Goal: Information Seeking & Learning: Learn about a topic

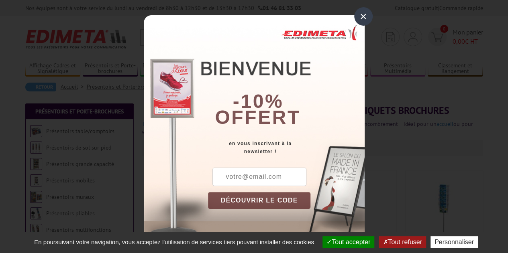
click at [362, 16] on div "×" at bounding box center [363, 16] width 18 height 18
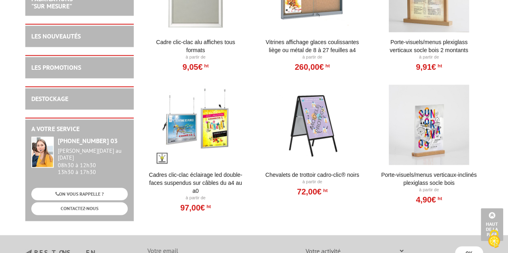
scroll to position [362, 0]
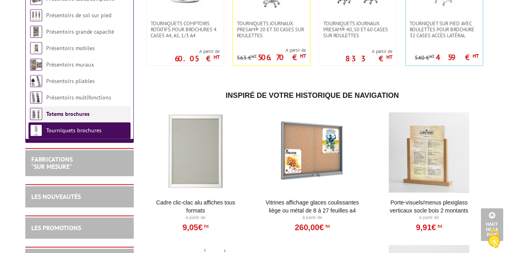
click at [64, 118] on link "Totems brochures" at bounding box center [67, 113] width 43 height 7
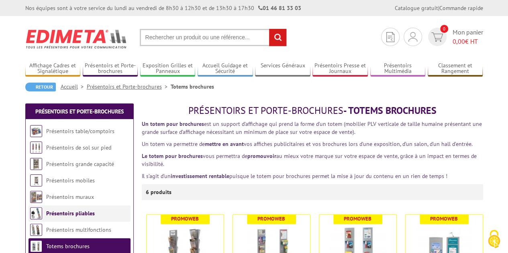
click at [72, 214] on link "Présentoirs pliables" at bounding box center [70, 213] width 49 height 7
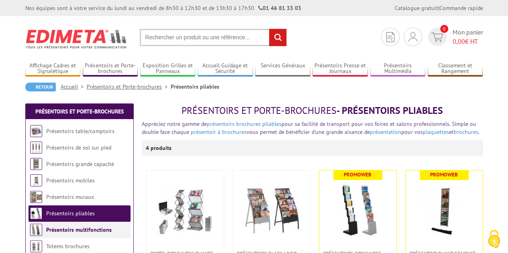
click at [77, 232] on link "Présentoirs multifonctions" at bounding box center [78, 229] width 65 height 7
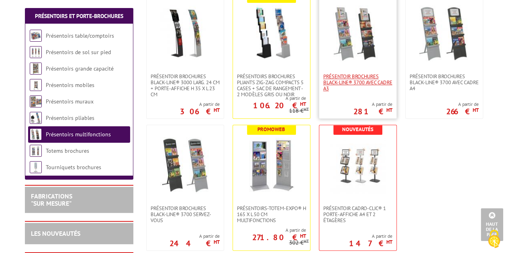
scroll to position [482, 0]
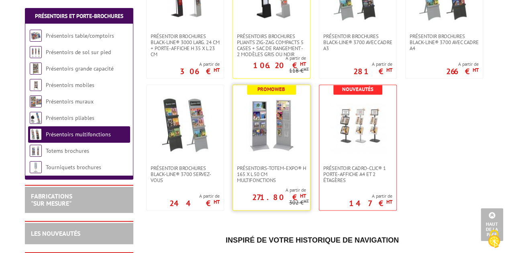
click at [285, 135] on img at bounding box center [271, 125] width 56 height 56
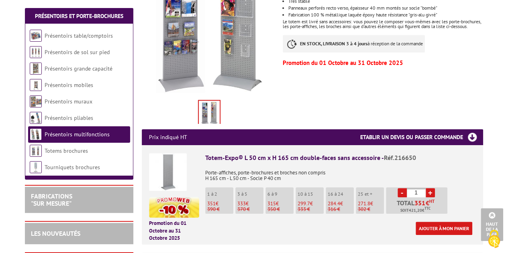
scroll to position [40, 0]
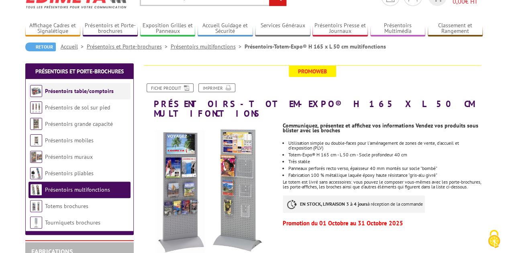
click at [83, 90] on link "Présentoirs table/comptoirs" at bounding box center [79, 90] width 69 height 7
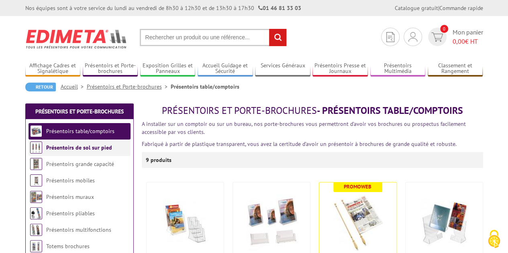
click at [71, 151] on link "Présentoirs de sol sur pied" at bounding box center [79, 147] width 66 height 7
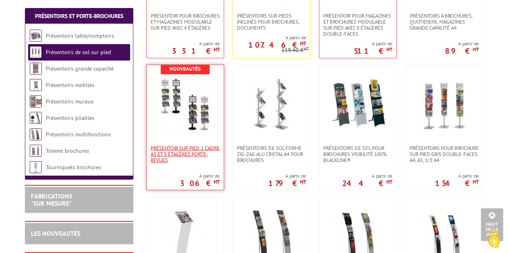
scroll to position [803, 0]
